Goal: Task Accomplishment & Management: Manage account settings

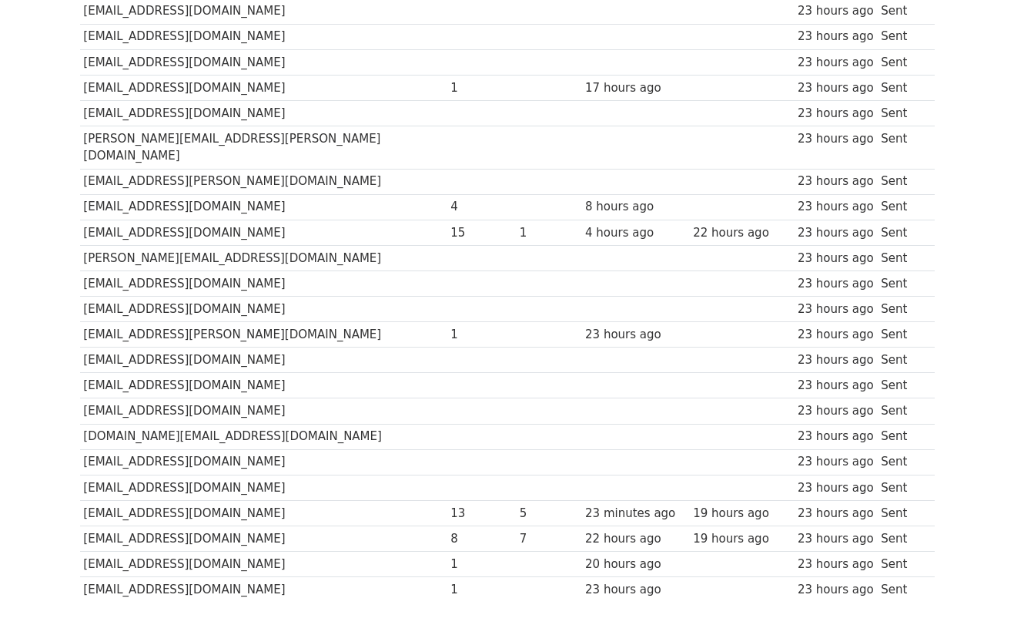
scroll to position [507, 0]
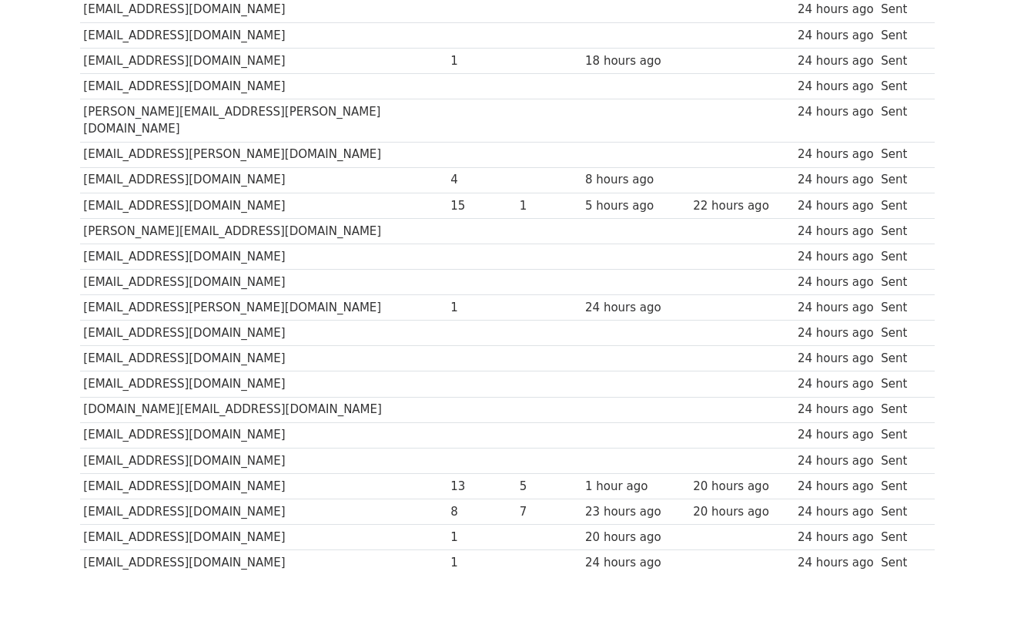
scroll to position [533, 0]
